Goal: Browse casually

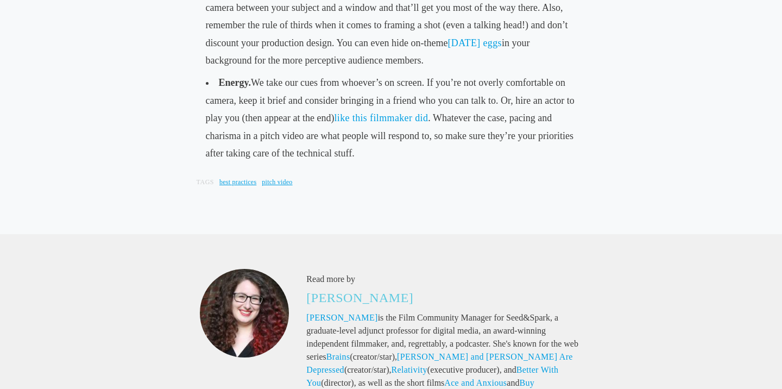
scroll to position [1916, 0]
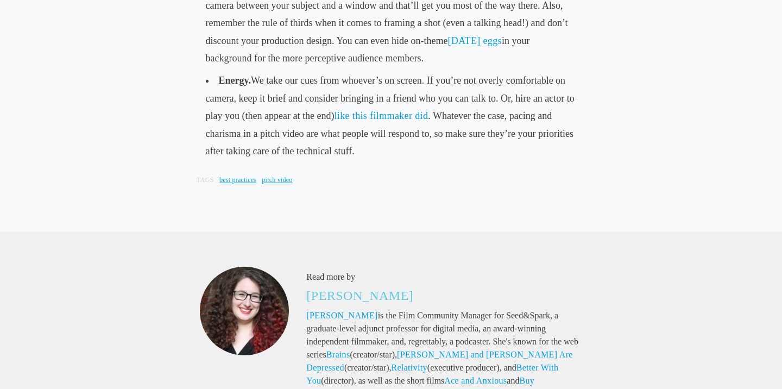
click at [364, 150] on li "Energy. We take our cues from whoever’s on screen. If you’re not overly comfort…" at bounding box center [391, 115] width 380 height 93
click at [366, 121] on link "like this filmmaker did" at bounding box center [381, 115] width 94 height 11
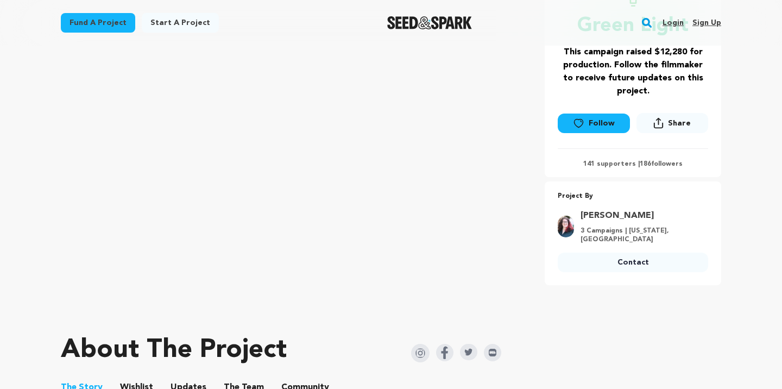
scroll to position [74, 0]
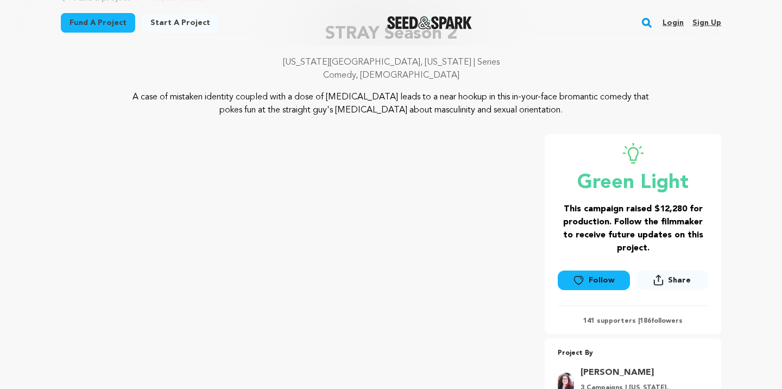
click at [418, 16] on div at bounding box center [429, 23] width 150 height 28
click at [422, 20] on img "Seed&Spark Homepage" at bounding box center [429, 22] width 85 height 13
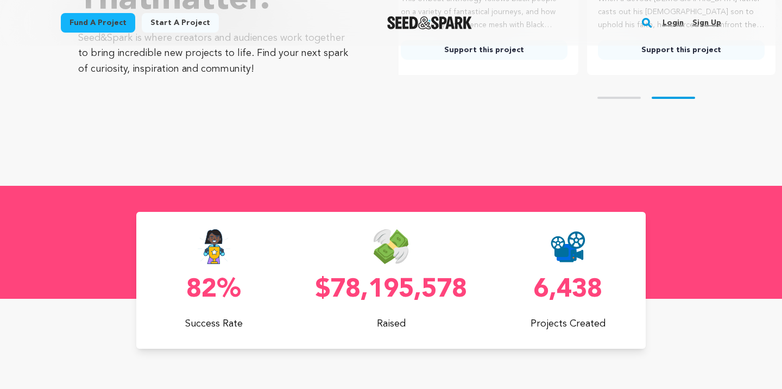
scroll to position [0, 206]
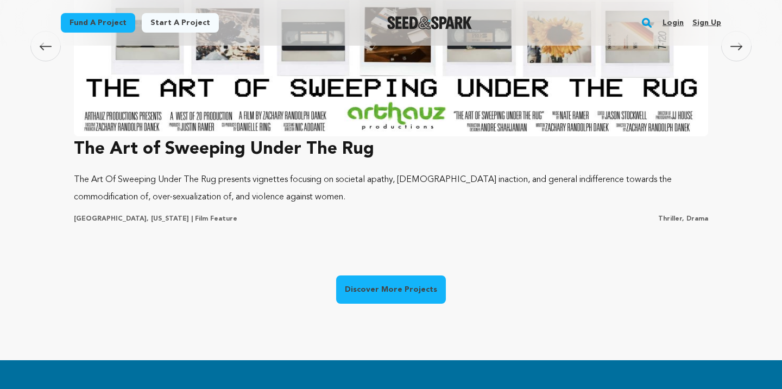
scroll to position [1236, 0]
